Goal: Task Accomplishment & Management: Use online tool/utility

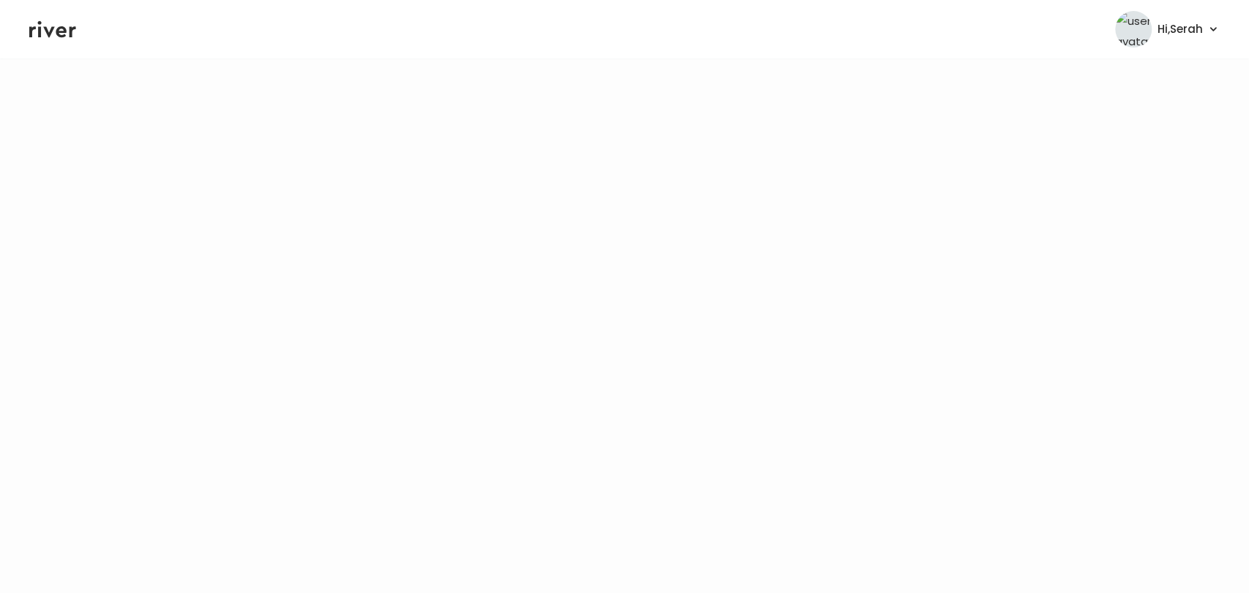
click at [46, 30] on icon at bounding box center [52, 29] width 47 height 17
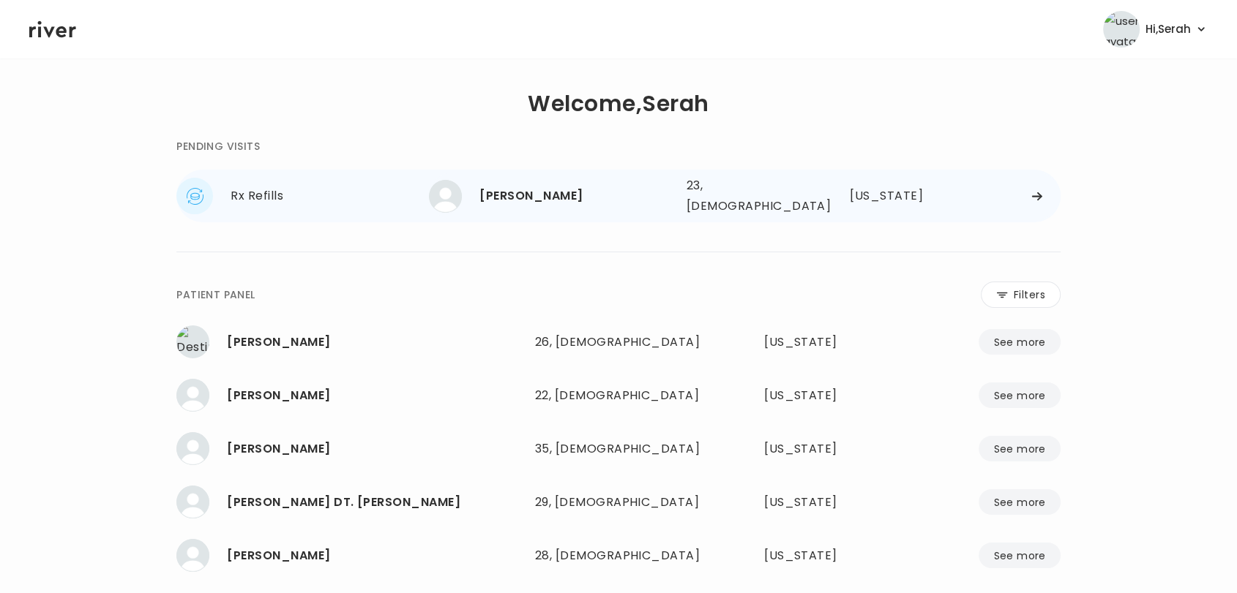
click at [514, 186] on div "Keasia Brown" at bounding box center [576, 196] width 195 height 20
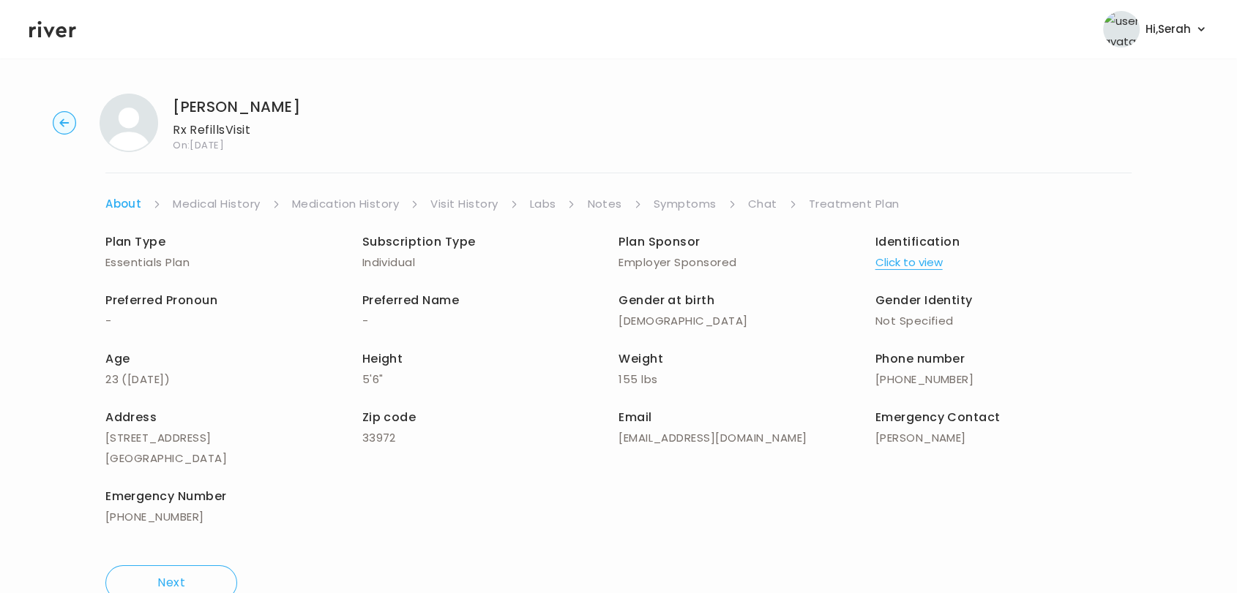
click at [681, 201] on link "Symptoms" at bounding box center [684, 204] width 63 height 20
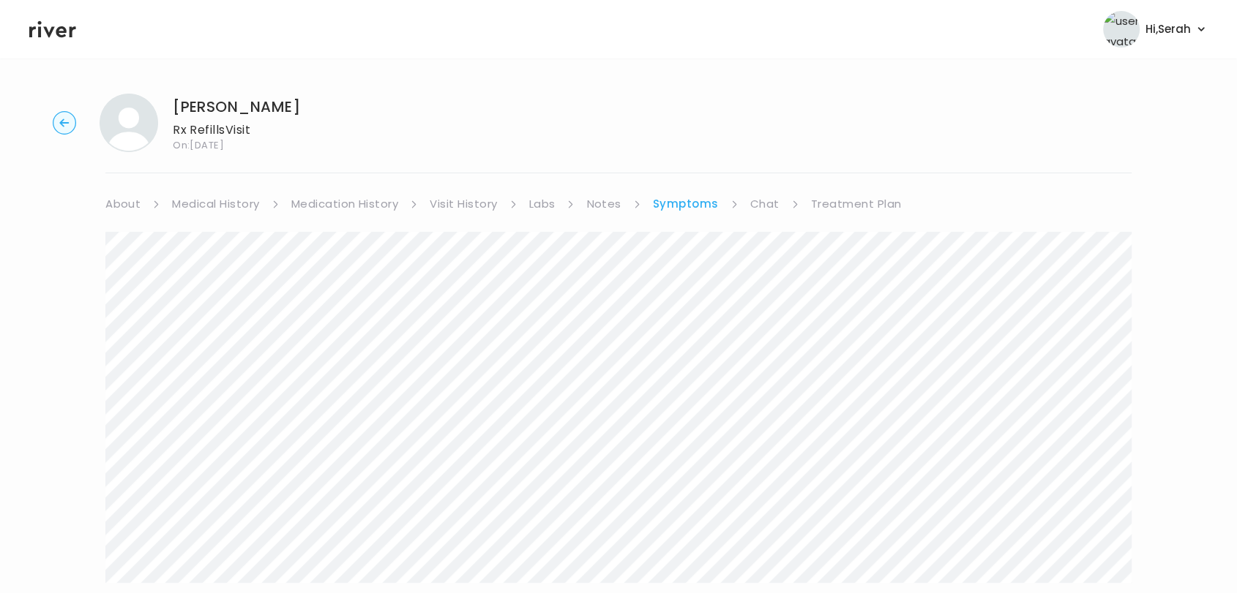
scroll to position [235, 0]
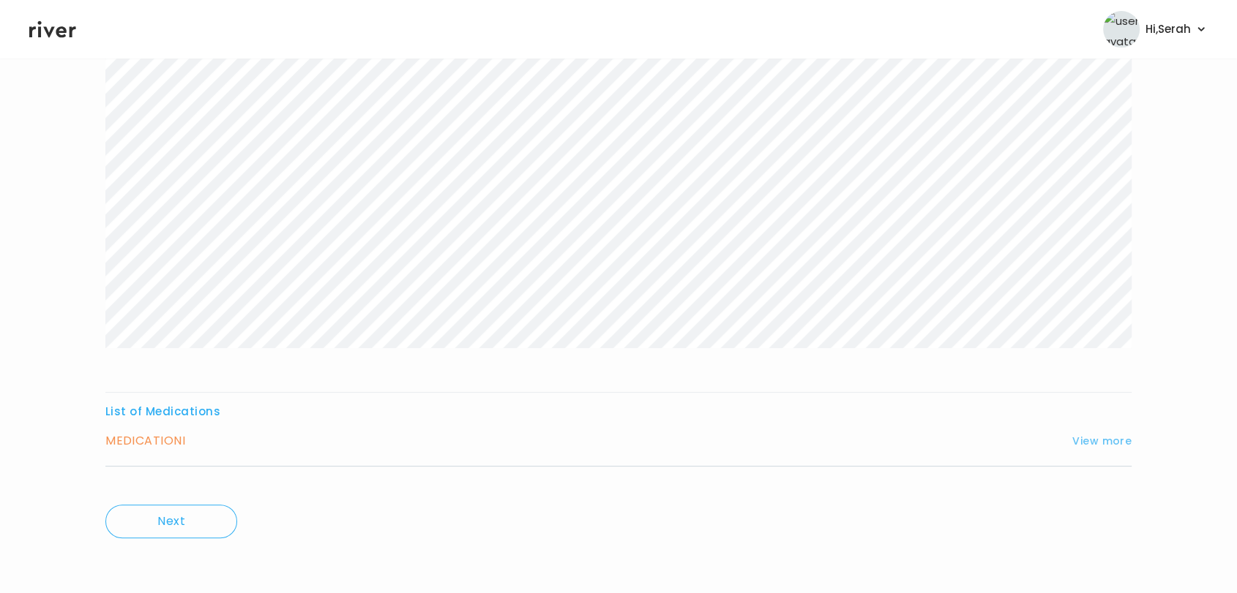
click at [1100, 443] on button "View more" at bounding box center [1101, 441] width 59 height 18
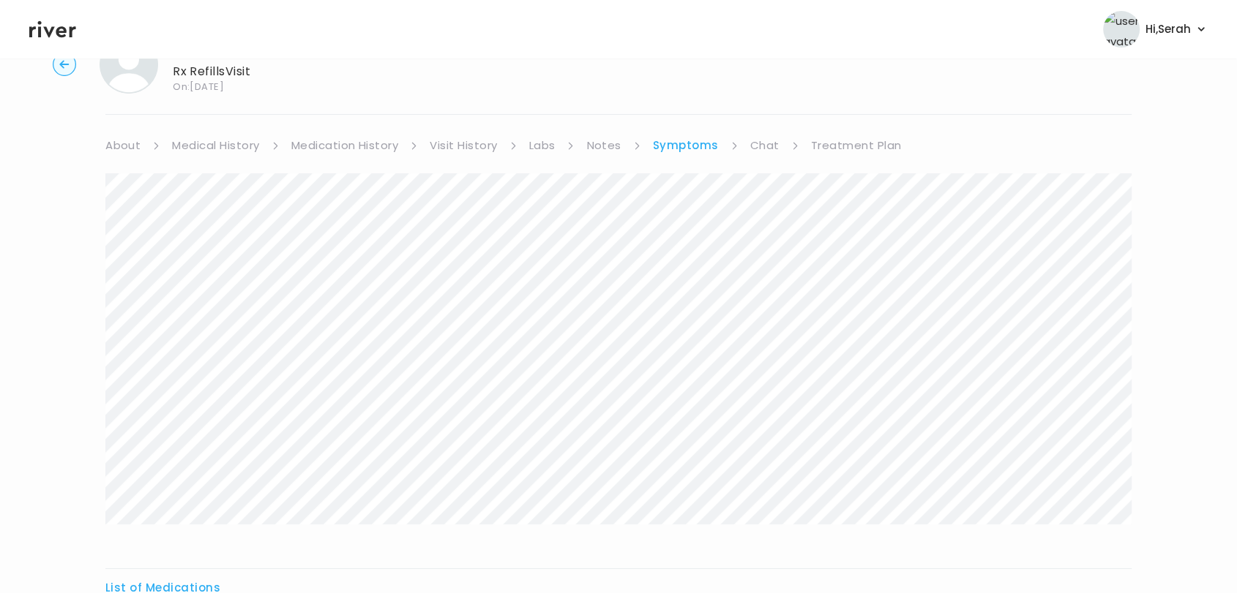
scroll to position [56, 0]
click at [761, 148] on link "Chat" at bounding box center [764, 148] width 29 height 20
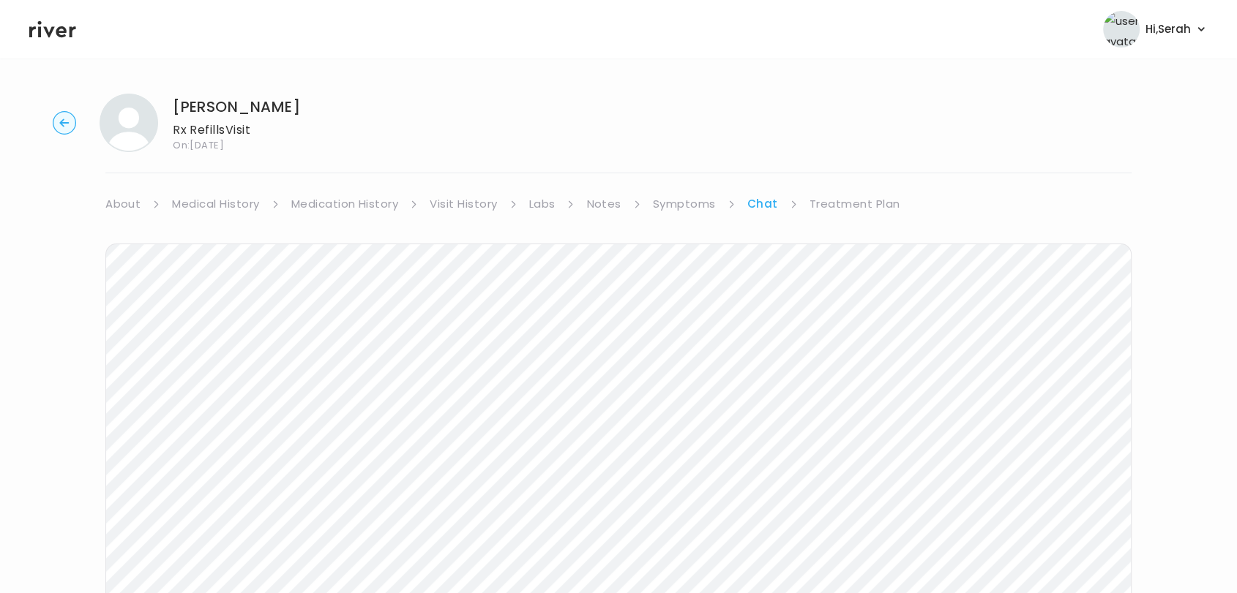
click at [876, 204] on link "Treatment Plan" at bounding box center [854, 204] width 91 height 20
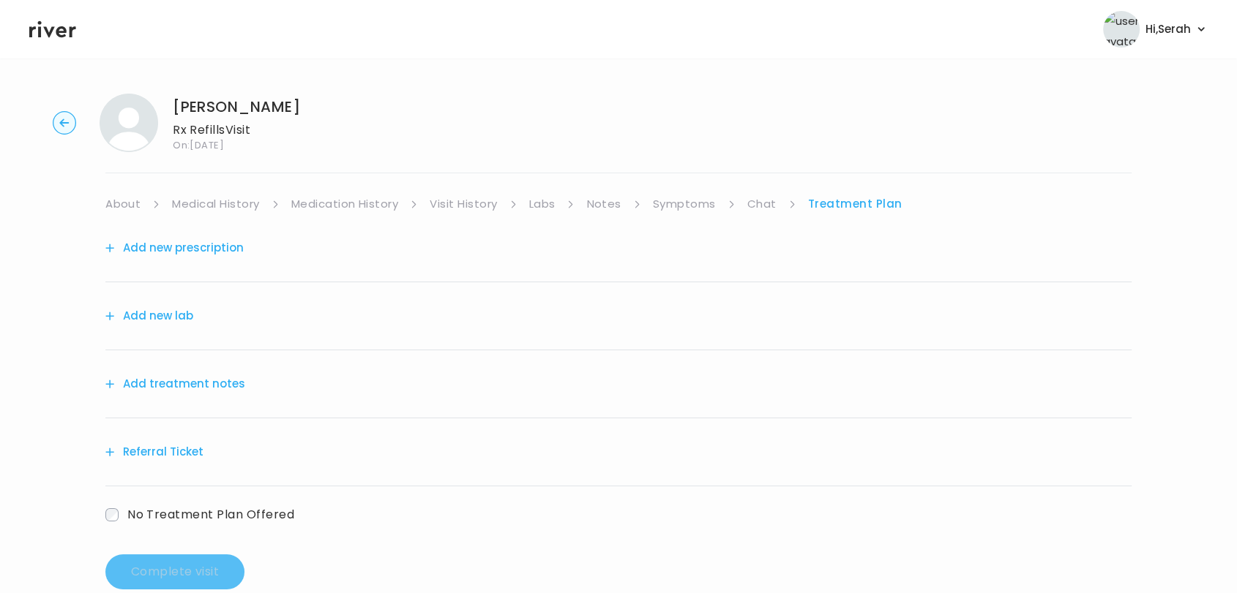
click at [678, 206] on link "Symptoms" at bounding box center [684, 204] width 63 height 20
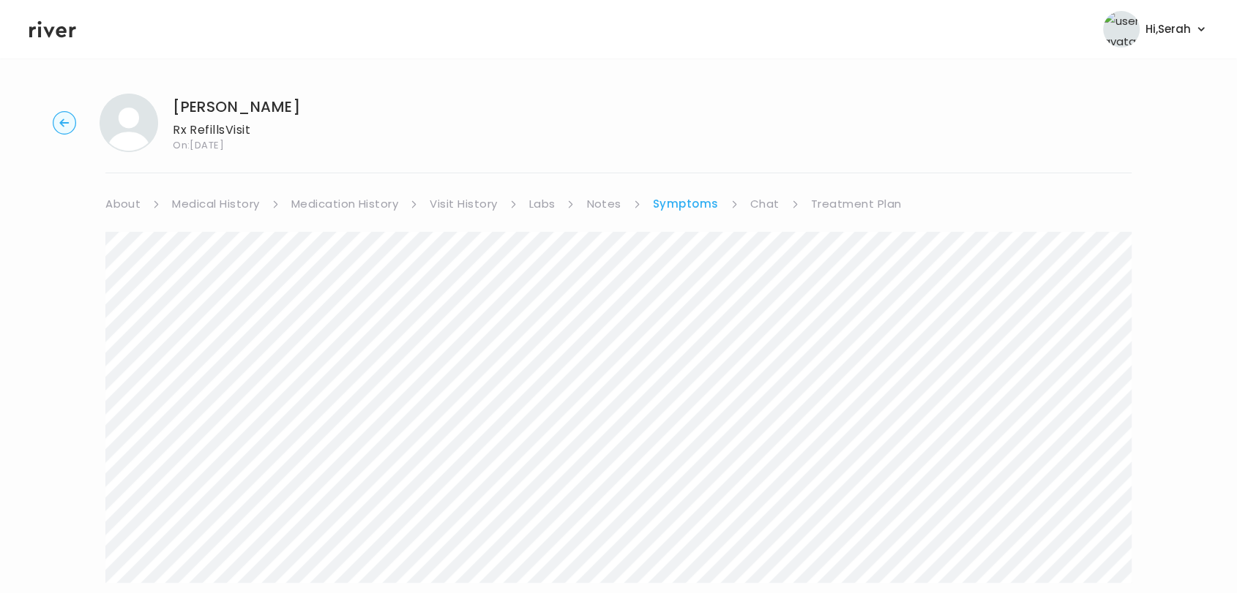
click at [855, 195] on link "Treatment Plan" at bounding box center [856, 204] width 91 height 20
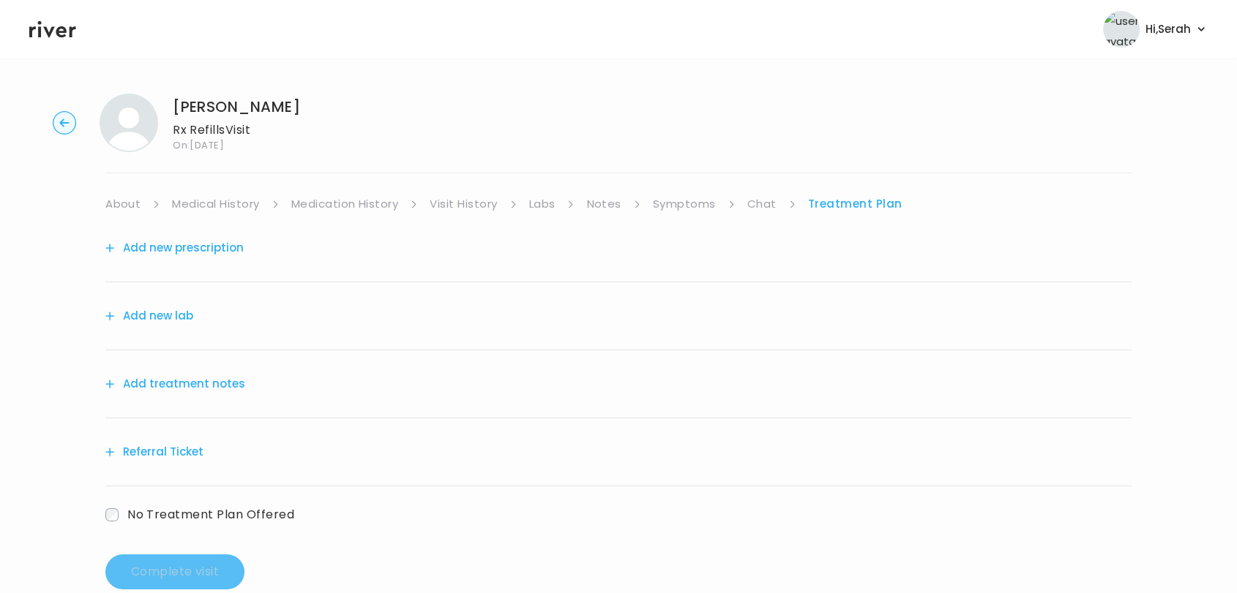
click at [186, 239] on button "Add new prescription" at bounding box center [174, 248] width 138 height 20
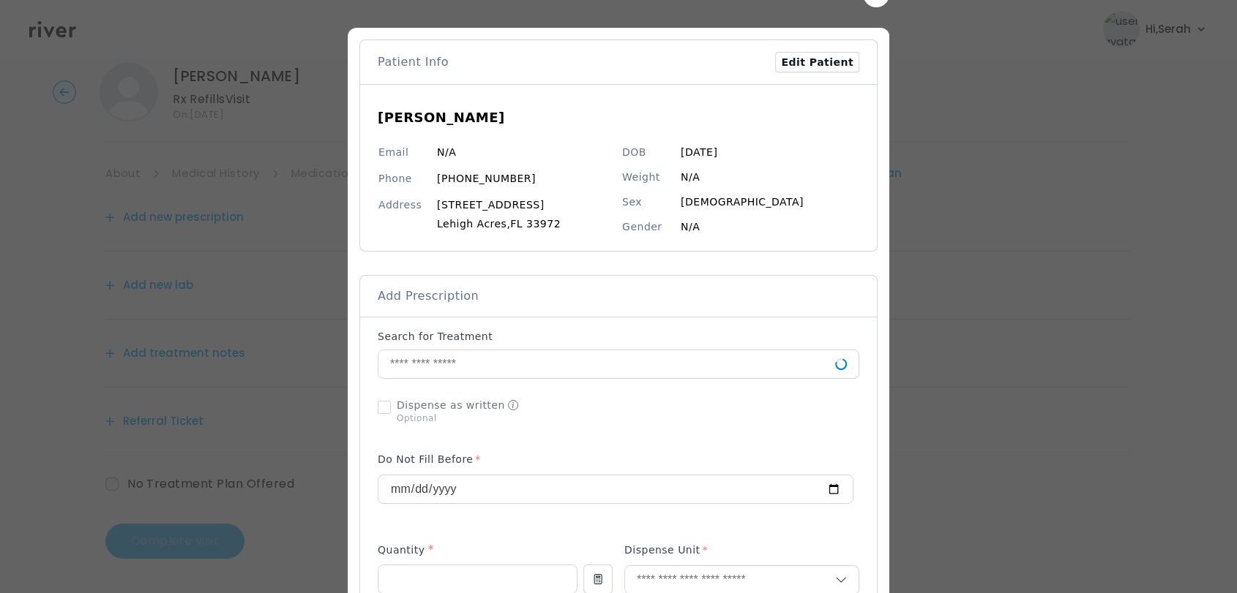
scroll to position [44, 0]
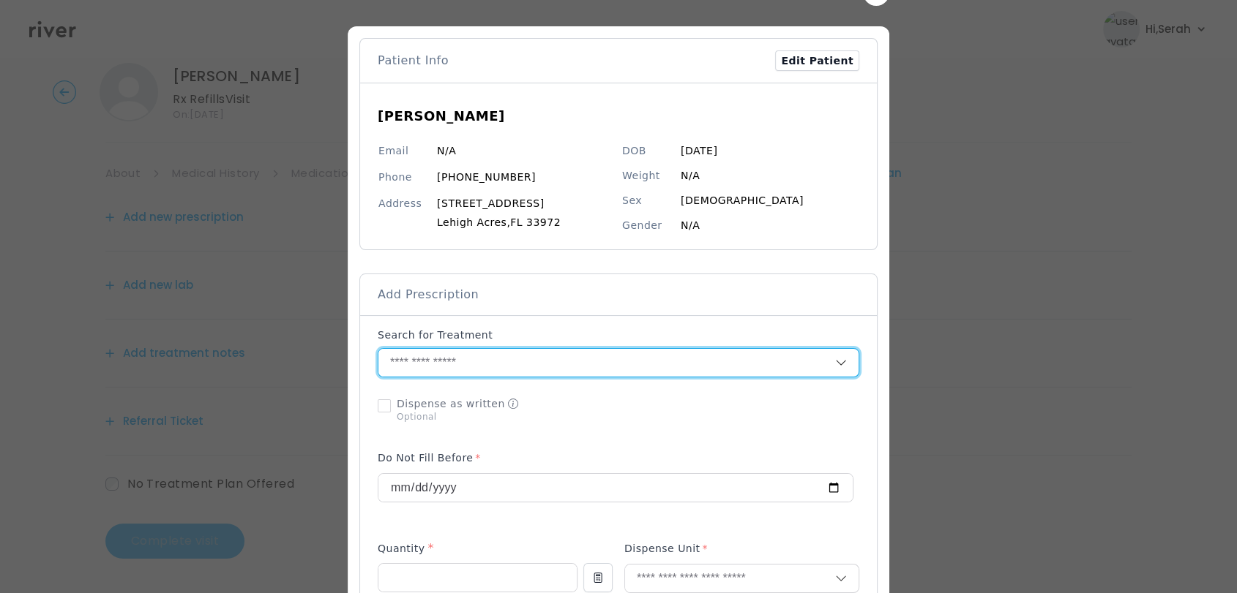
click at [467, 360] on input "text" at bounding box center [606, 363] width 457 height 28
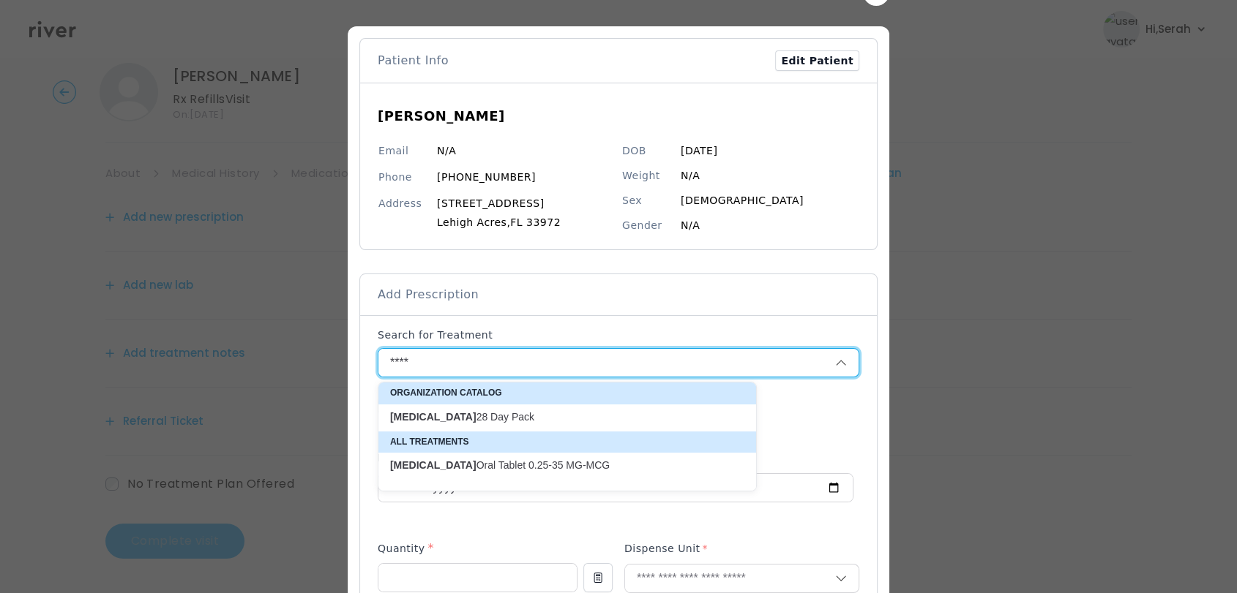
click at [444, 416] on p "Mili 28 Day Pack" at bounding box center [558, 418] width 337 height 14
type input "**********"
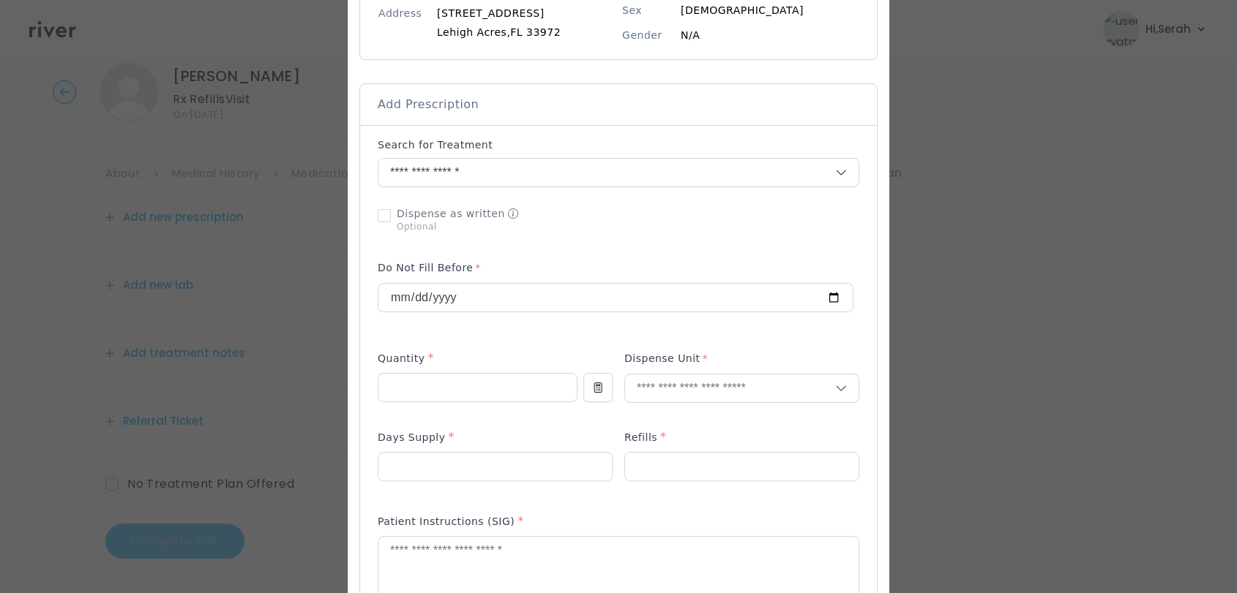
scroll to position [255, 0]
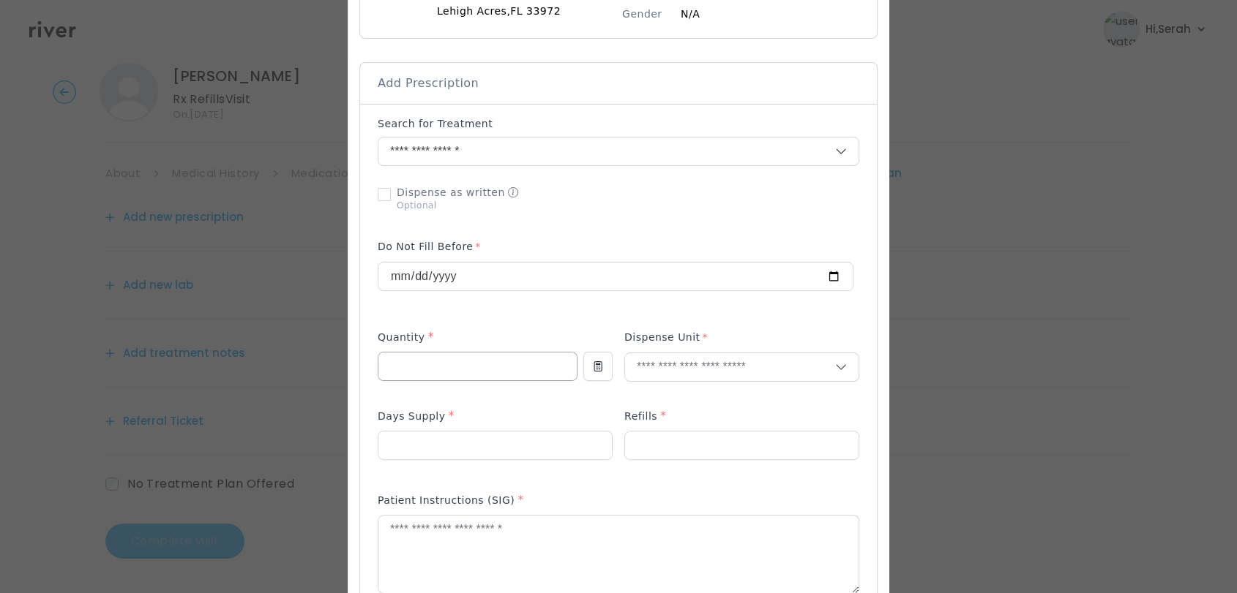
click at [459, 363] on input "number" at bounding box center [477, 367] width 198 height 28
type input "**"
click at [662, 396] on p "Tablet" at bounding box center [741, 398] width 192 height 21
click at [493, 449] on input "number" at bounding box center [494, 446] width 233 height 28
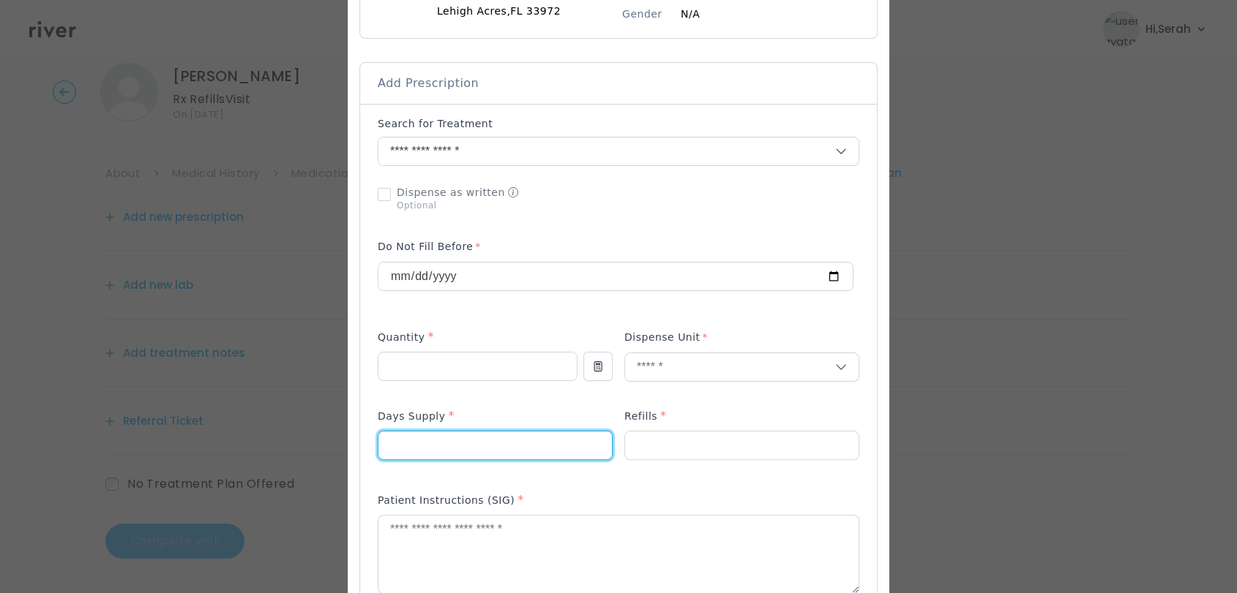
type input "**"
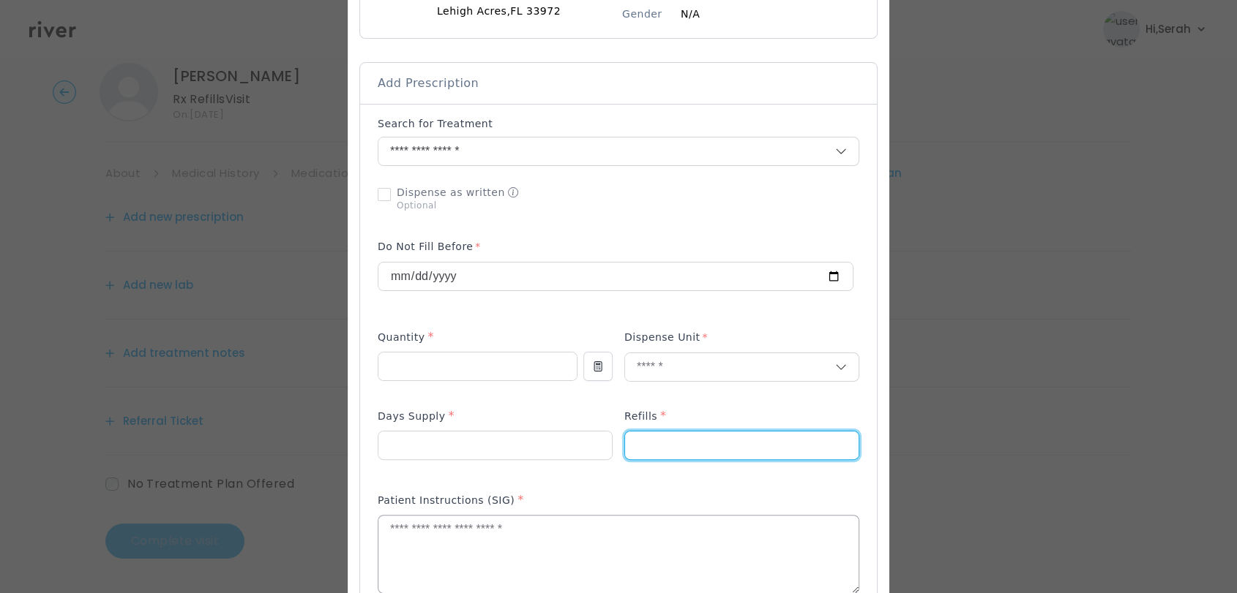
type input "*"
click at [464, 535] on textarea at bounding box center [618, 555] width 480 height 78
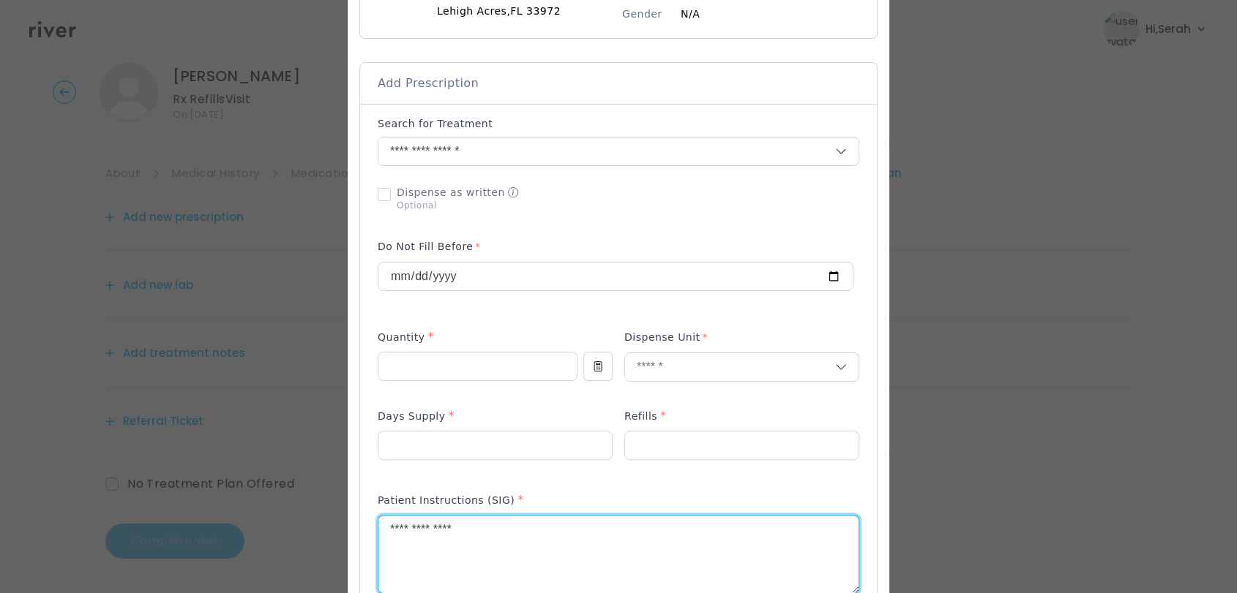
scroll to position [656, 0]
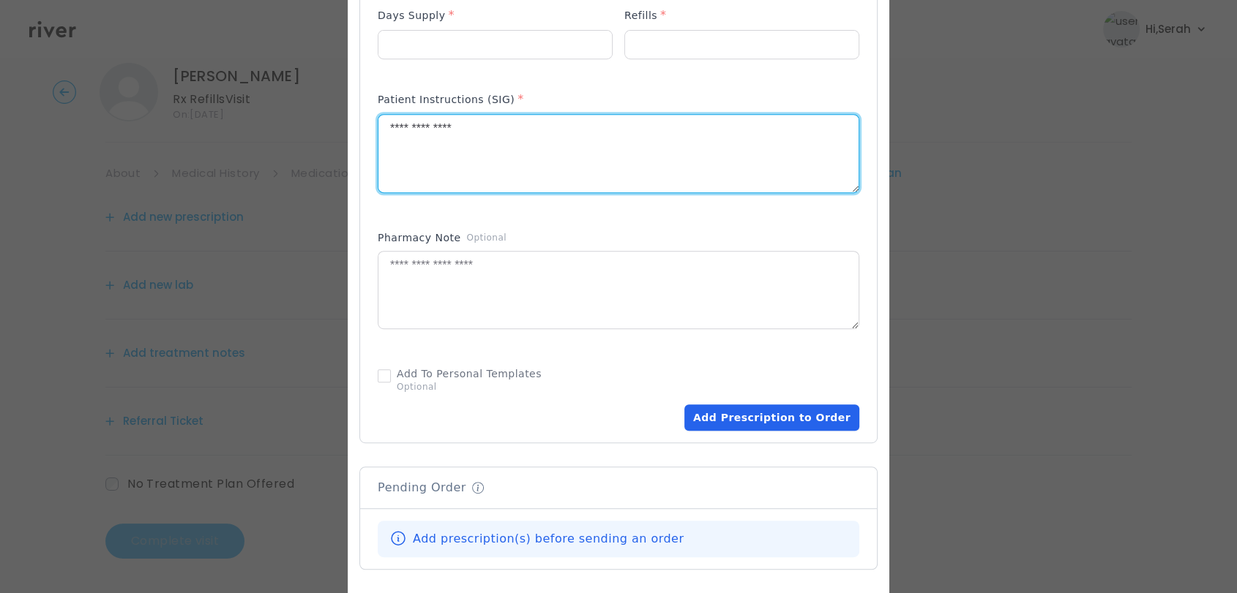
type textarea "**********"
click at [763, 427] on button "Add Prescription to Order" at bounding box center [771, 418] width 175 height 26
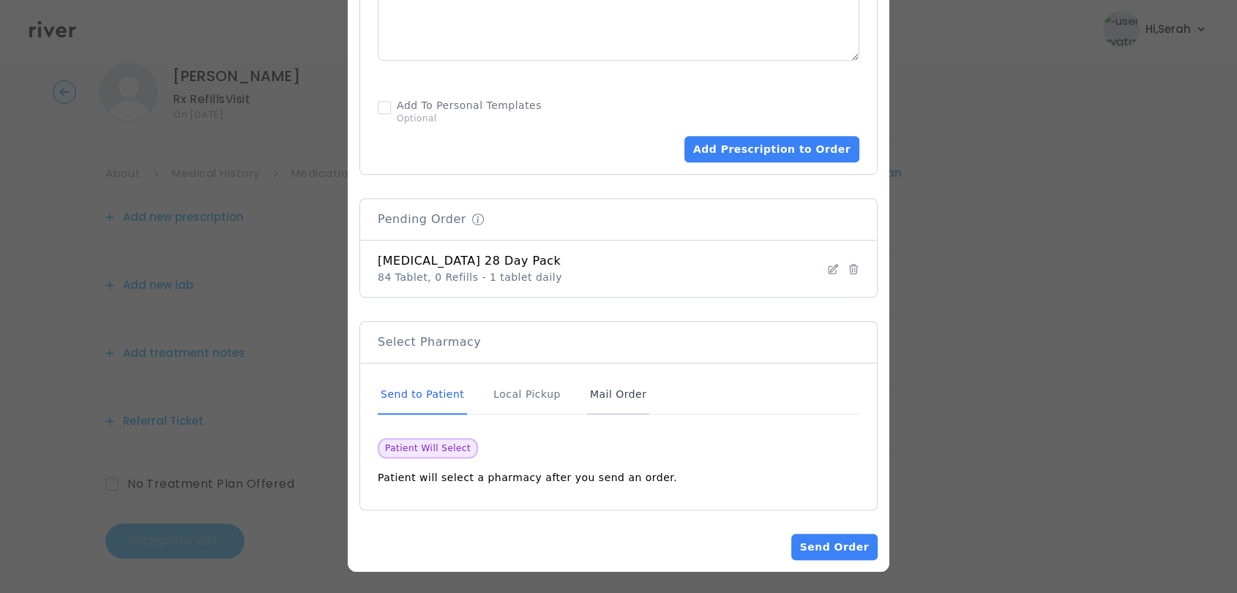
click at [597, 387] on div "Mail Order" at bounding box center [618, 395] width 62 height 40
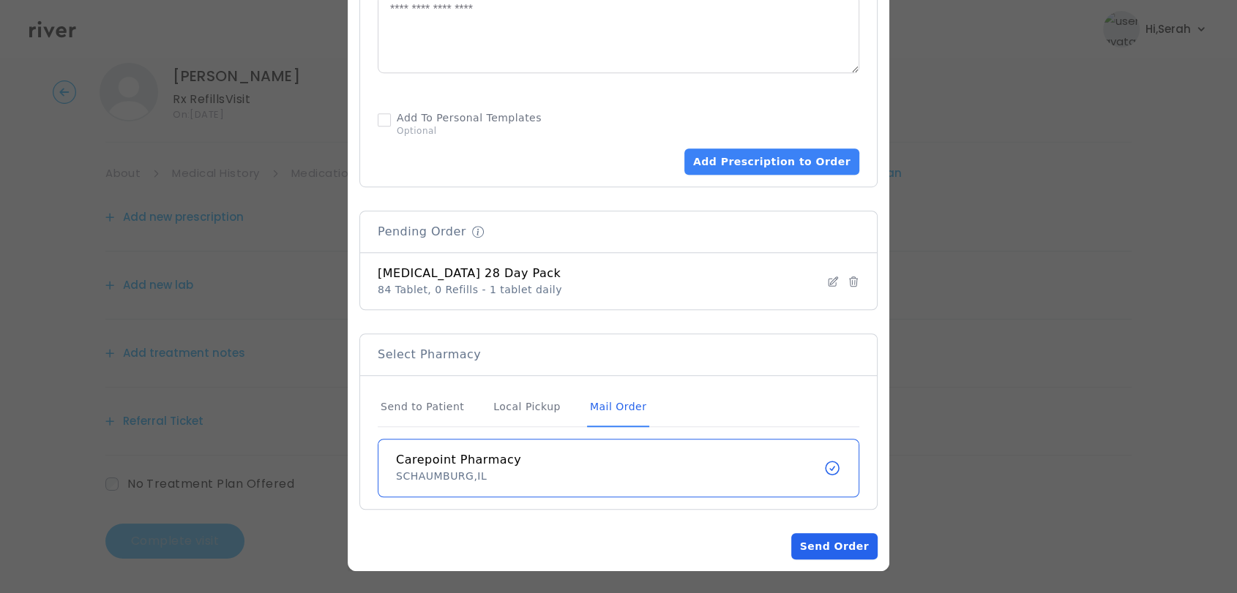
click at [812, 540] on button "Send Order" at bounding box center [834, 546] width 86 height 26
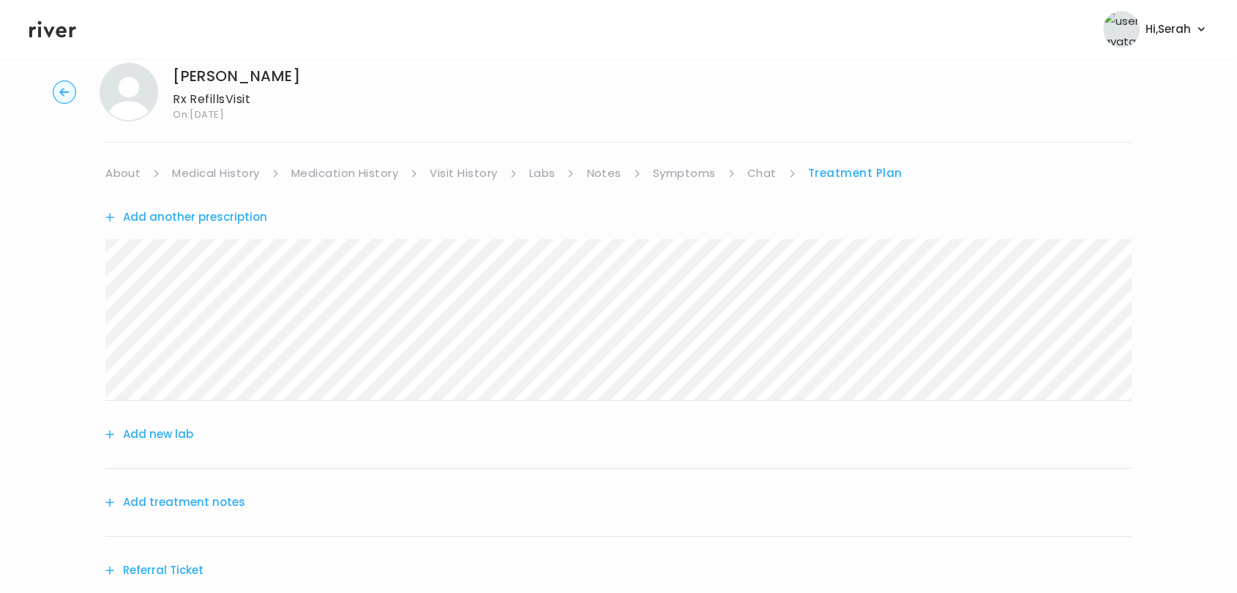
scroll to position [122, 0]
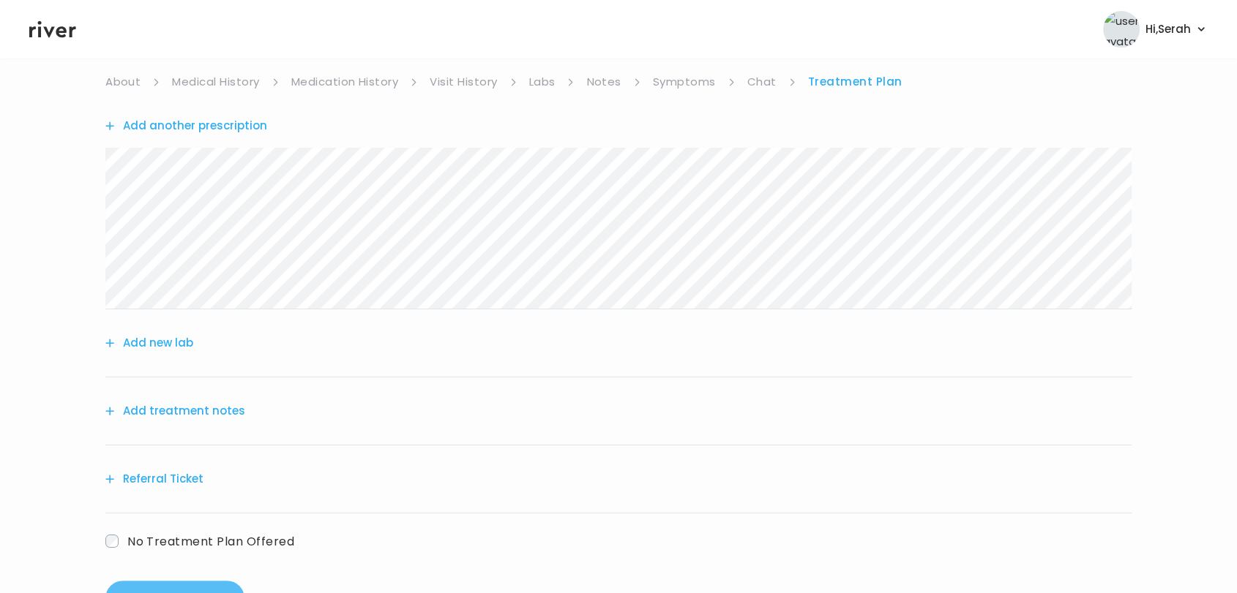
click at [184, 416] on button "Add treatment notes" at bounding box center [175, 411] width 140 height 20
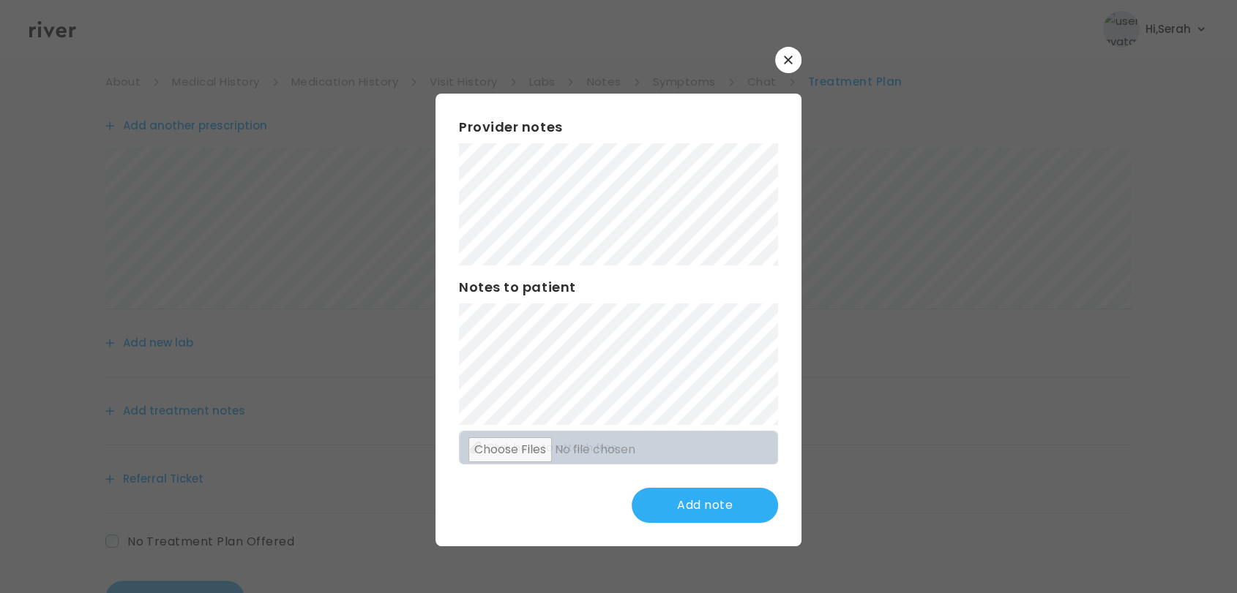
click at [621, 296] on h3 "Notes to patient" at bounding box center [618, 287] width 319 height 20
click at [692, 511] on button "Update note" at bounding box center [705, 505] width 146 height 35
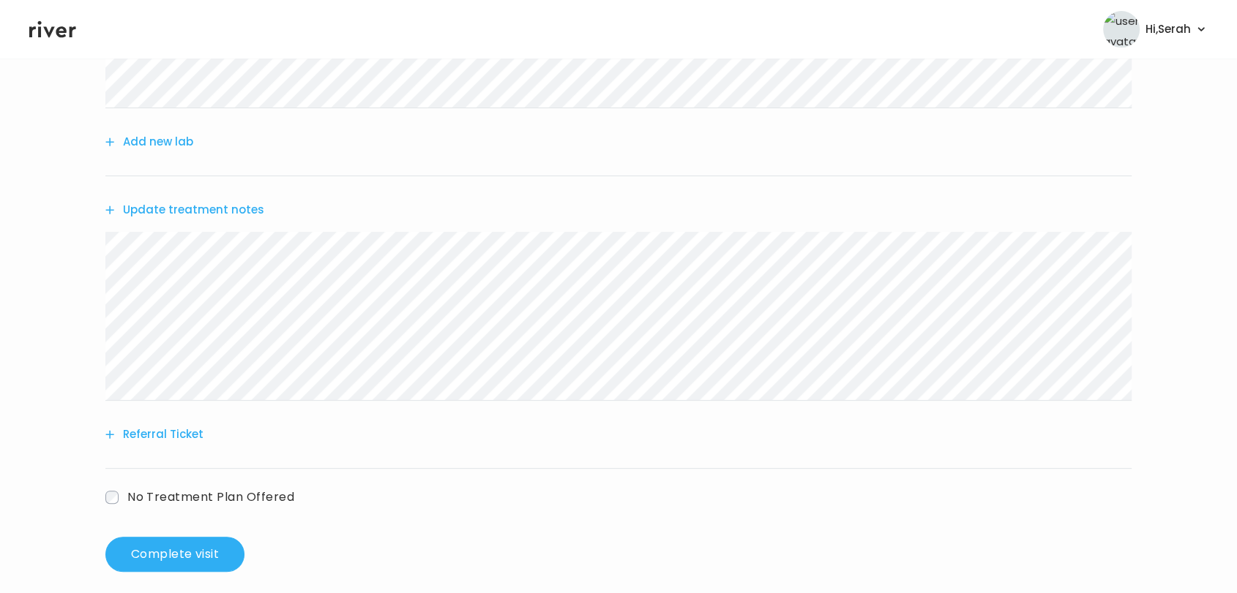
scroll to position [337, 0]
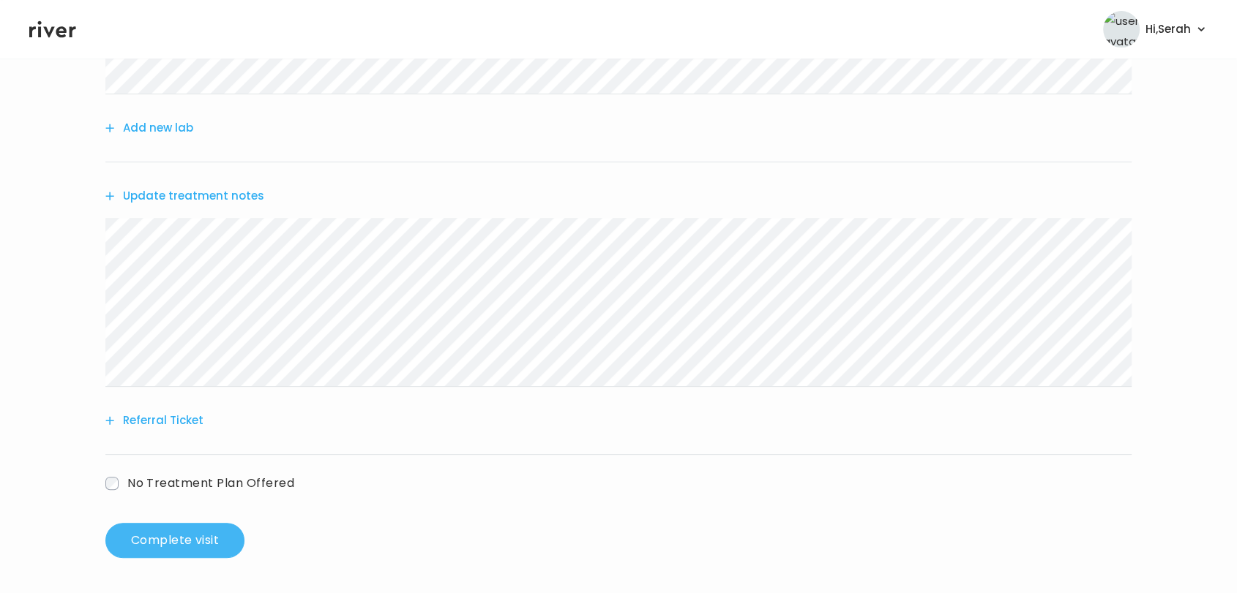
click at [159, 530] on button "Complete visit" at bounding box center [174, 540] width 139 height 35
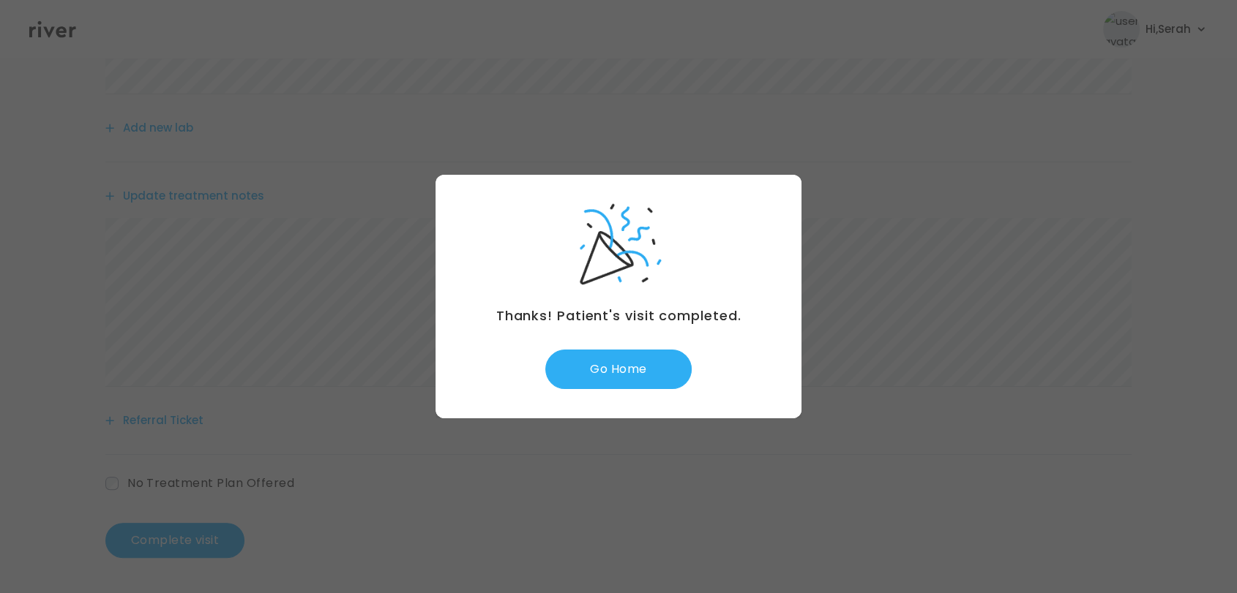
click at [618, 364] on button "Go Home" at bounding box center [618, 370] width 146 height 40
